Goal: Task Accomplishment & Management: Manage account settings

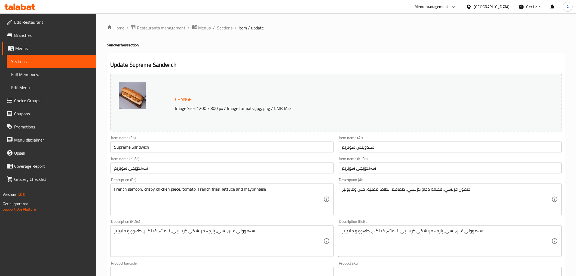
click at [169, 25] on span "Restaurants management" at bounding box center [161, 28] width 48 height 7
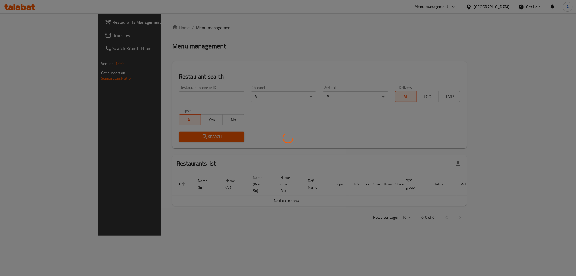
click at [136, 97] on div at bounding box center [288, 138] width 576 height 276
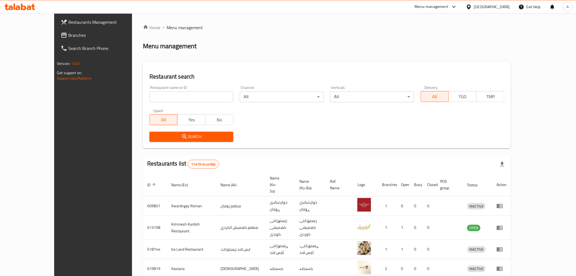
click at [149, 97] on input "search" at bounding box center [191, 96] width 84 height 11
paste input "754966"
type input "754966"
paste input "Aklaty Restaurant"
type input "Aklaty Restaurant"
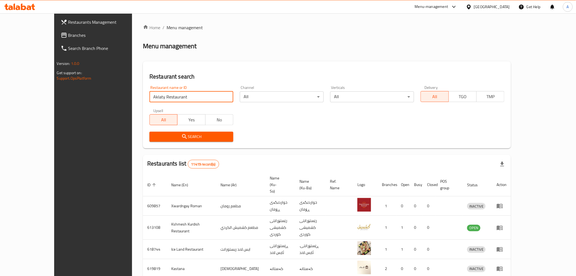
click button "Search" at bounding box center [191, 137] width 84 height 10
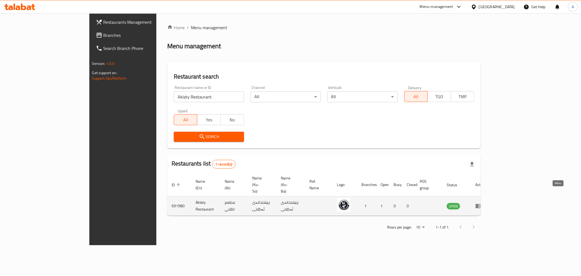
click at [485, 202] on link "enhanced table" at bounding box center [480, 205] width 10 height 7
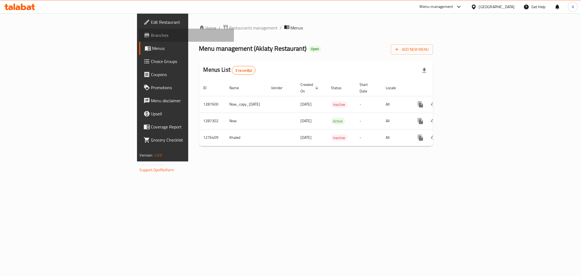
click at [151, 34] on span "Branches" at bounding box center [190, 35] width 78 height 7
